Goal: Task Accomplishment & Management: Manage account settings

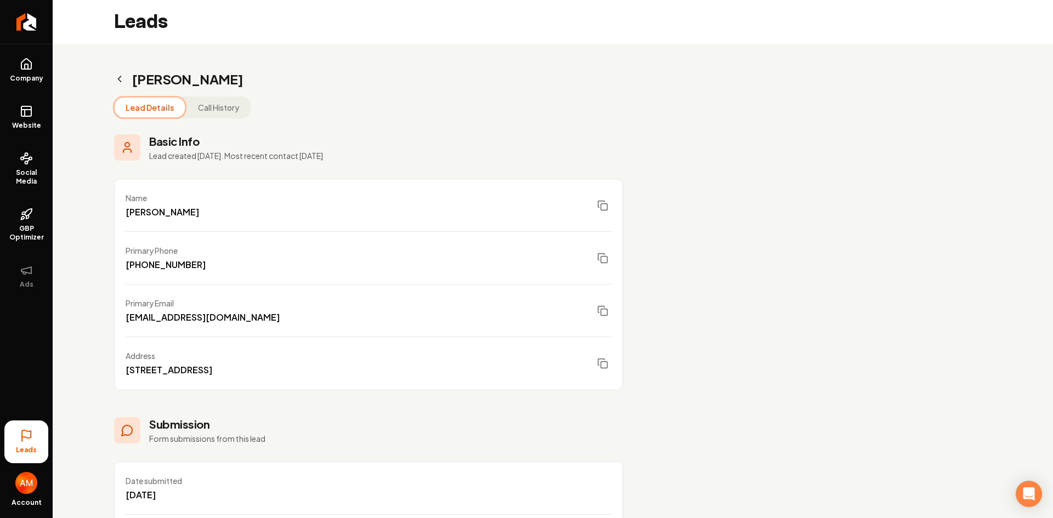
scroll to position [110, 0]
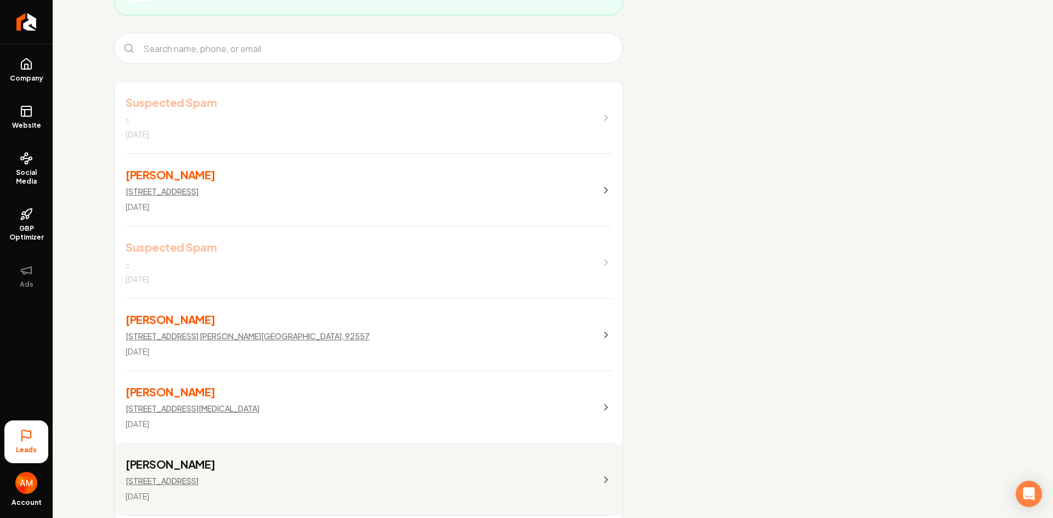
click at [168, 316] on h3 "[PERSON_NAME]" at bounding box center [248, 319] width 244 height 15
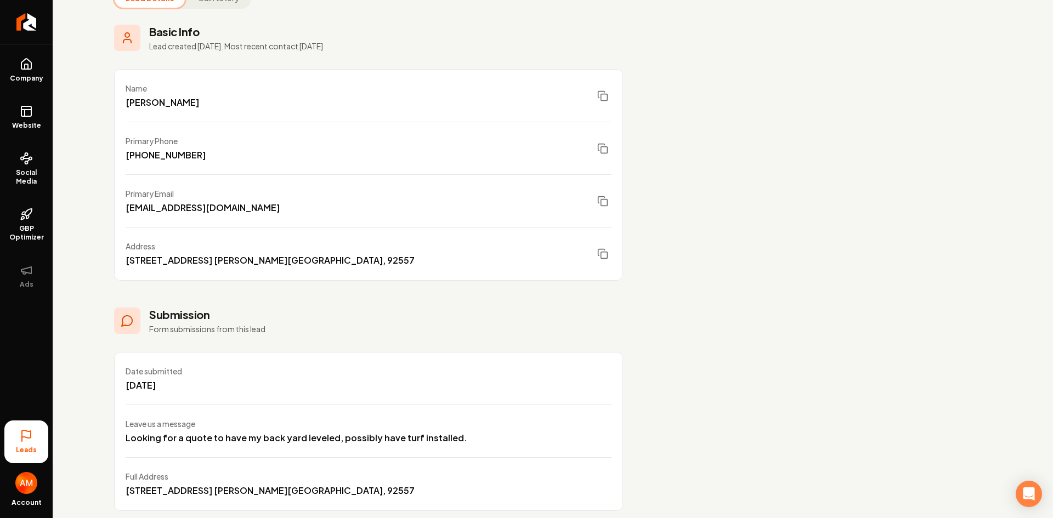
scroll to position [129, 0]
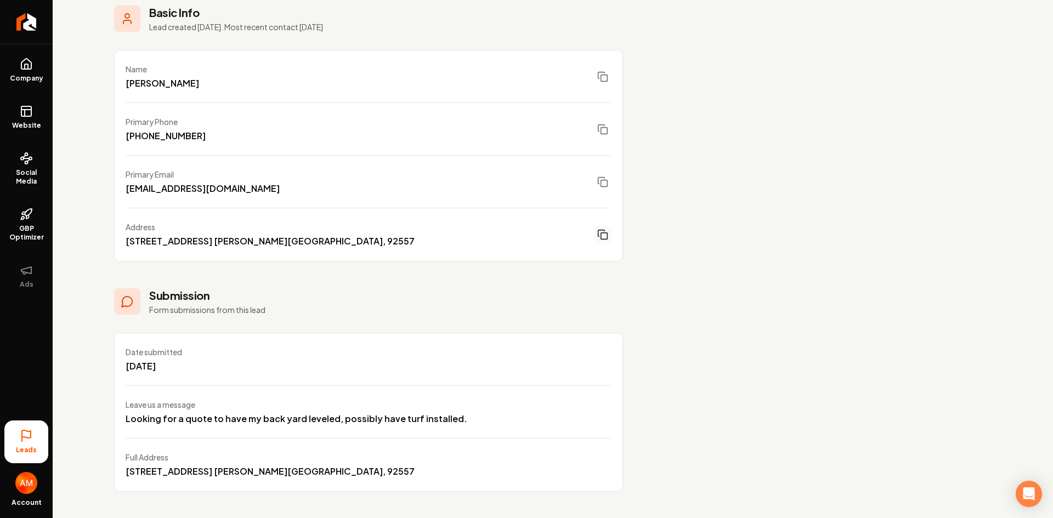
click at [602, 236] on icon "Main content area" at bounding box center [602, 234] width 11 height 11
click at [596, 73] on button "Main content area" at bounding box center [603, 77] width 18 height 18
click at [604, 128] on rect "Main content area" at bounding box center [604, 131] width 7 height 7
click at [606, 182] on icon "Main content area" at bounding box center [602, 182] width 11 height 11
click at [35, 172] on span "Social Media" at bounding box center [26, 177] width 44 height 18
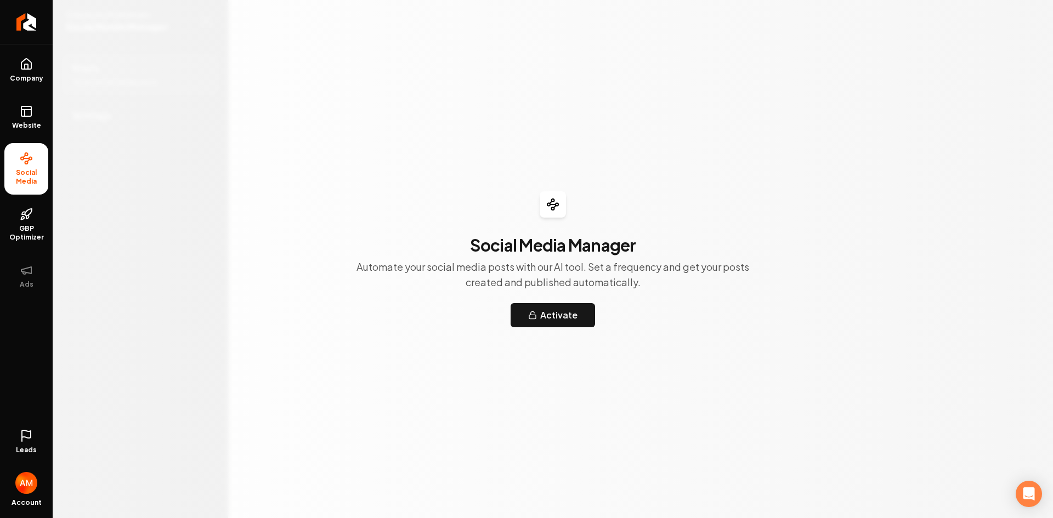
click at [15, 141] on ul "Company Website Social Media GBP Optimizer Ads" at bounding box center [26, 173] width 53 height 258
click at [31, 118] on link "Website" at bounding box center [26, 117] width 44 height 43
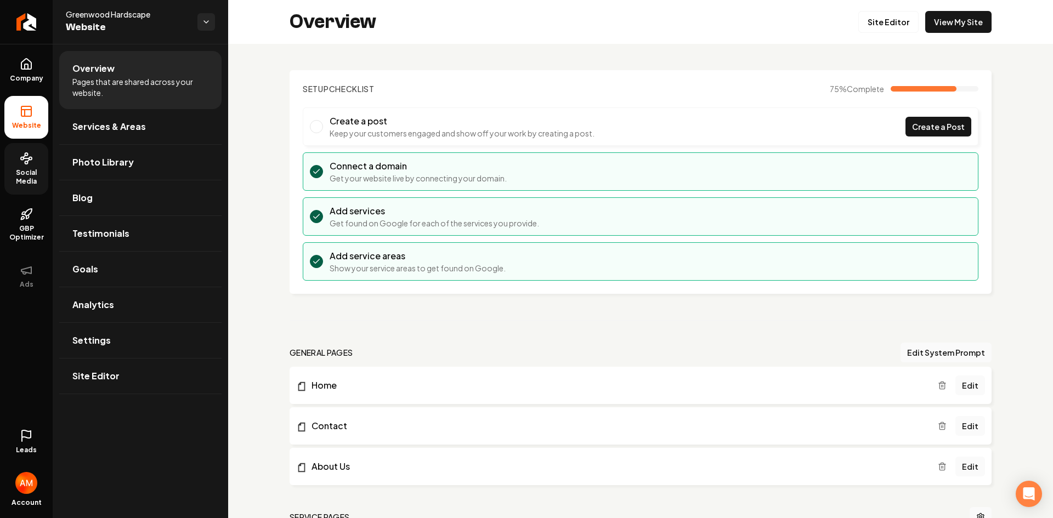
click at [16, 451] on link "Leads" at bounding box center [26, 442] width 44 height 43
click at [18, 448] on span "Leads" at bounding box center [26, 450] width 21 height 9
click at [20, 450] on span "Leads" at bounding box center [26, 450] width 21 height 9
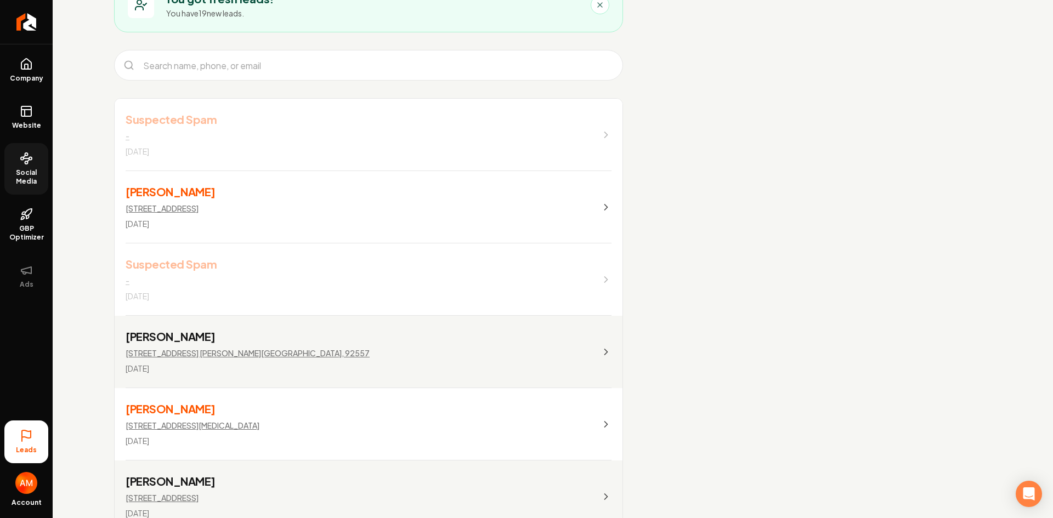
scroll to position [110, 0]
